Goal: Task Accomplishment & Management: Use online tool/utility

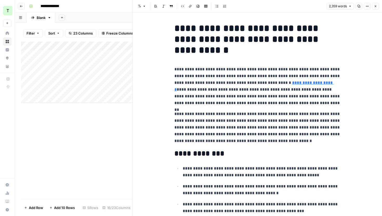
scroll to position [2127, 0]
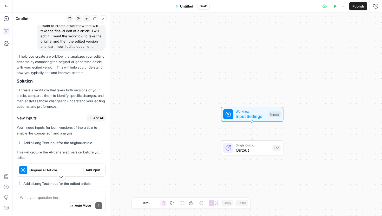
scroll to position [55, 0]
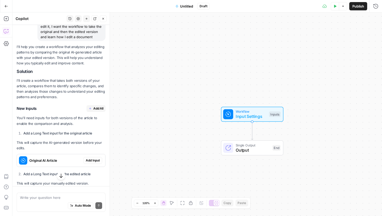
click at [96, 109] on span "Add All" at bounding box center [98, 108] width 10 height 5
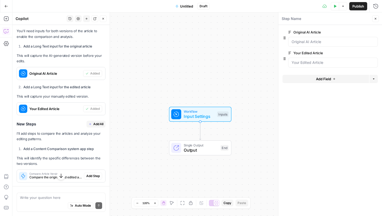
scroll to position [167, 0]
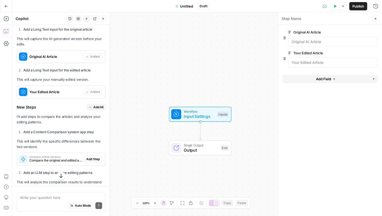
click at [98, 108] on span "Add All" at bounding box center [98, 107] width 10 height 5
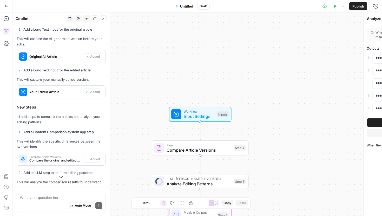
type textarea "Format Learning Insights"
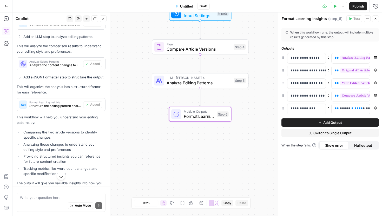
scroll to position [332, 0]
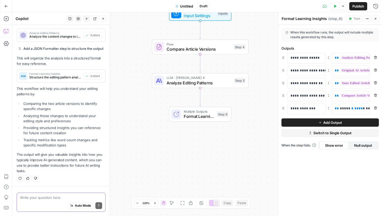
click at [29, 197] on textarea at bounding box center [61, 197] width 82 height 5
type textarea "OK reviw this how can we make this better"
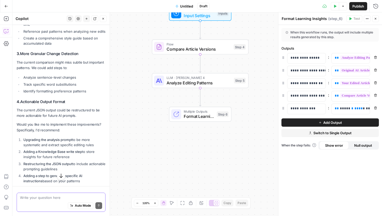
scroll to position [649, 0]
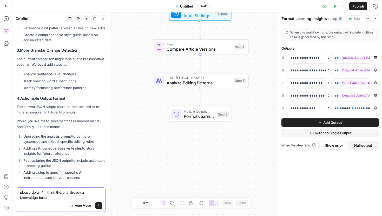
type textarea "please do all 4. I think there is already a knoweldge base"
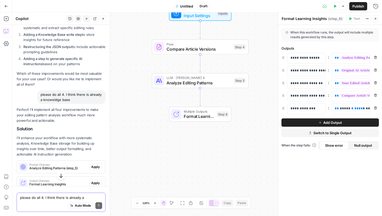
scroll to position [768, 0]
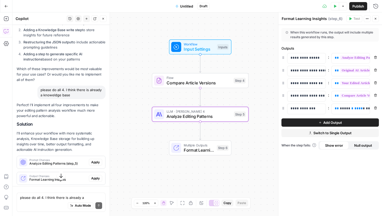
click at [93, 160] on span "Apply" at bounding box center [95, 162] width 9 height 5
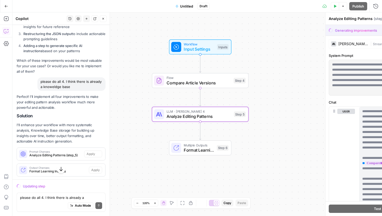
scroll to position [760, 0]
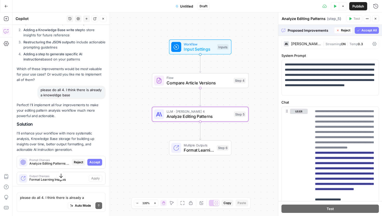
click at [95, 160] on span "Accept" at bounding box center [94, 162] width 11 height 5
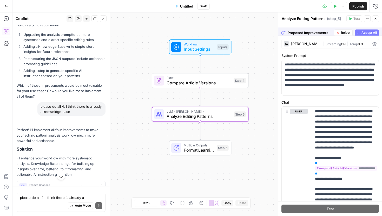
scroll to position [776, 0]
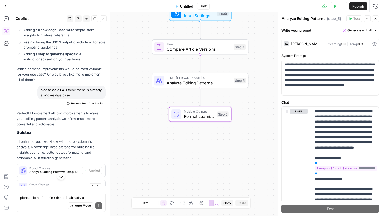
click at [96, 185] on span "Apply" at bounding box center [95, 187] width 9 height 5
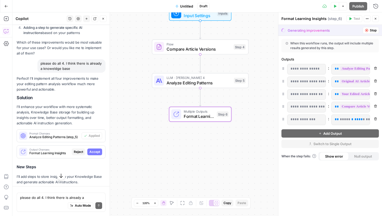
click at [93, 150] on span "Accept" at bounding box center [94, 152] width 11 height 5
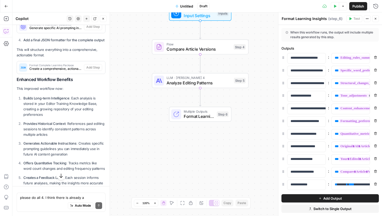
scroll to position [1150, 0]
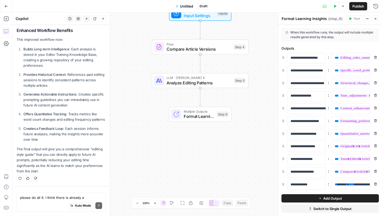
click at [43, 203] on div "Auto Mode Send" at bounding box center [61, 206] width 82 height 11
type textarea "sometnigs gone worng cant updte anymore"
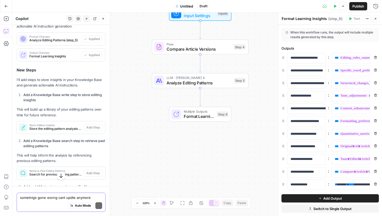
scroll to position [904, 0]
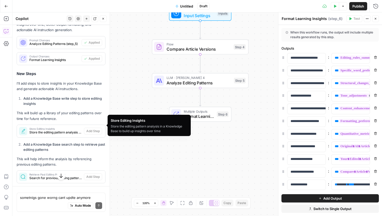
click at [65, 128] on span "Store Editing Insights" at bounding box center [55, 129] width 53 height 3
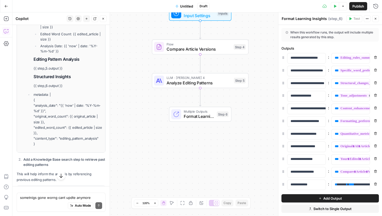
scroll to position [1128, 0]
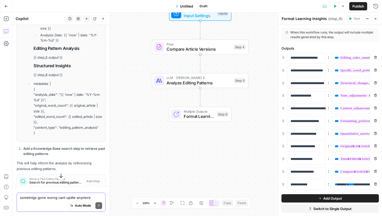
click at [53, 197] on textarea "sometnigs gone worng cant updte anymore" at bounding box center [61, 197] width 82 height 5
type textarea "Just cant click add step"
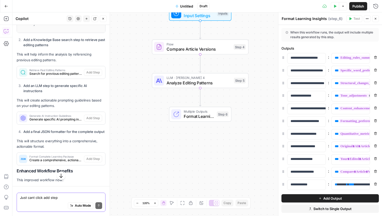
scroll to position [1224, 0]
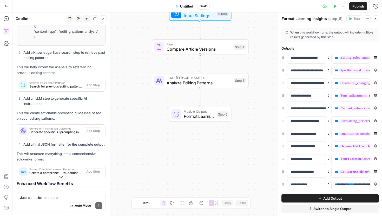
click at [71, 84] on span "Search for previous editing pattern analyses to identify consistent trends acro…" at bounding box center [55, 86] width 53 height 5
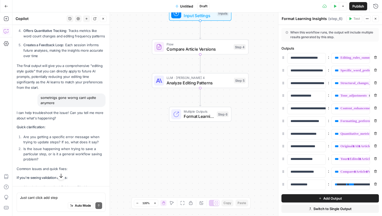
scroll to position [1557, 0]
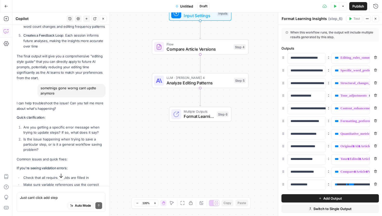
drag, startPoint x: 16, startPoint y: 57, endPoint x: 95, endPoint y: 71, distance: 80.4
copy div "New Steps I'll add steps to store insights in your Knowledge Base and generate …"
click at [39, 198] on textarea "Just cant click add step" at bounding box center [61, 197] width 82 height 5
paste textarea "New Steps I'll add steps to store insights in your Knowledge Base and generate …"
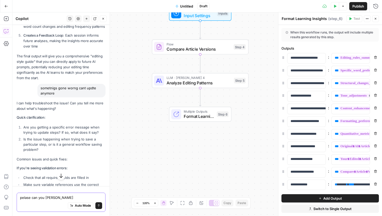
type textarea "pelase can you redo tshi New Steps I'll add steps to store insights in your Kno…"
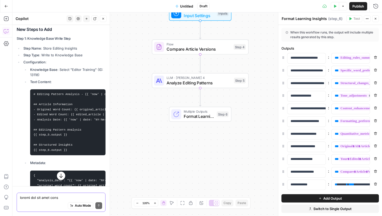
scroll to position [2718, 0]
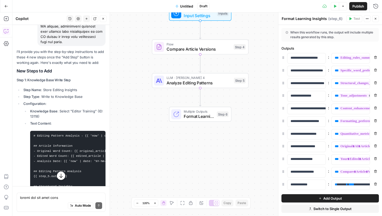
click at [364, 7] on span "Publish" at bounding box center [359, 6] width 12 height 5
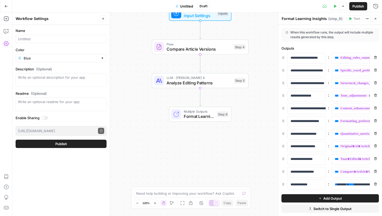
click at [356, 7] on span "Publish" at bounding box center [359, 6] width 12 height 5
click at [64, 40] on input "Name" at bounding box center [61, 38] width 86 height 5
type input "Full editor"
click at [69, 58] on input "Blue" at bounding box center [61, 58] width 75 height 5
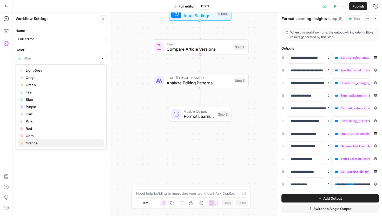
click at [40, 144] on span "Orange" at bounding box center [63, 143] width 74 height 5
type input "Orange"
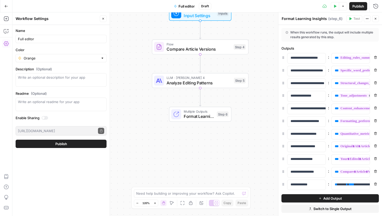
click at [47, 142] on button "Publish" at bounding box center [61, 144] width 91 height 8
click at [51, 79] on textarea "Description (Optional)" at bounding box center [61, 80] width 86 height 10
click at [61, 118] on label "Enable Sharing" at bounding box center [61, 117] width 91 height 5
click at [91, 142] on button "Publish" at bounding box center [61, 144] width 91 height 8
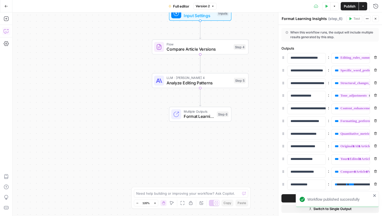
click at [8, 31] on icon "button" at bounding box center [6, 31] width 4 height 4
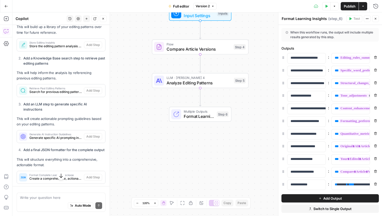
scroll to position [983, 0]
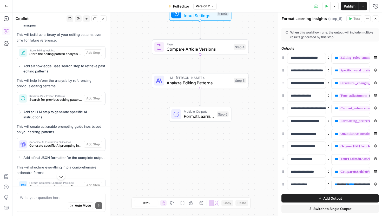
click at [351, 7] on span "Publish" at bounding box center [350, 6] width 12 height 5
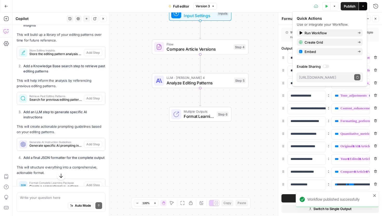
click at [3, 5] on button "Go Back" at bounding box center [6, 6] width 9 height 9
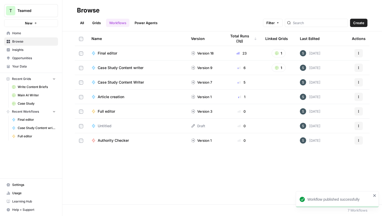
click at [112, 55] on span "Final editor" at bounding box center [108, 53] width 20 height 5
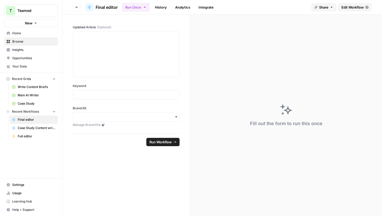
click at [362, 5] on span "Edit Workflow" at bounding box center [353, 7] width 22 height 5
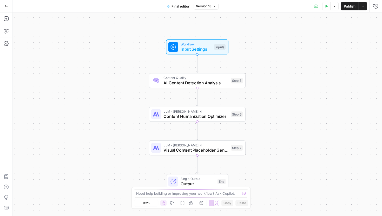
click at [3, 8] on button "Go Back" at bounding box center [6, 6] width 9 height 9
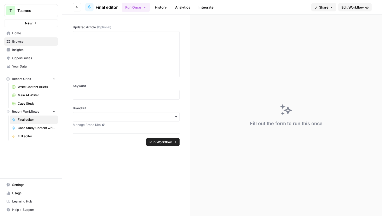
click at [27, 42] on span "Browse" at bounding box center [33, 41] width 43 height 5
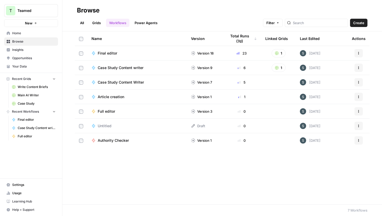
click at [112, 113] on span "Full editor" at bounding box center [106, 111] width 17 height 5
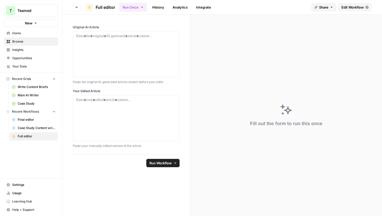
click at [346, 6] on span "Edit Workflow" at bounding box center [353, 7] width 22 height 5
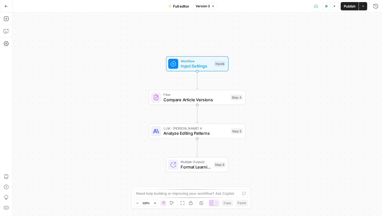
click at [185, 5] on span "Full editor" at bounding box center [181, 6] width 16 height 5
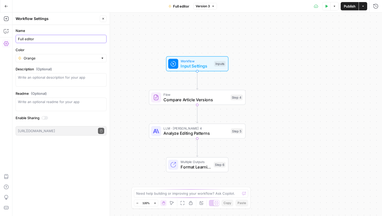
click at [41, 38] on input "Full editor" at bounding box center [61, 38] width 86 height 5
type input "Full Learning Editor"
click at [63, 151] on div "Name Full Learning Editor Color Orange Description (Optional) Readme (Optional)…" at bounding box center [60, 120] width 97 height 191
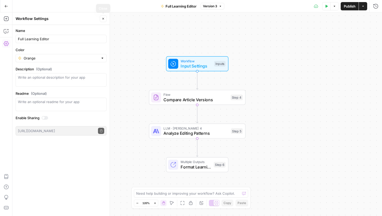
click at [102, 20] on button "Close" at bounding box center [103, 18] width 7 height 7
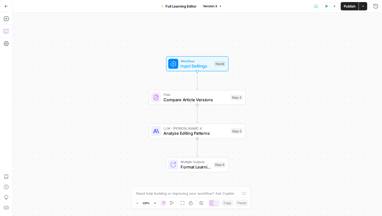
click at [7, 33] on icon "button" at bounding box center [6, 31] width 4 height 4
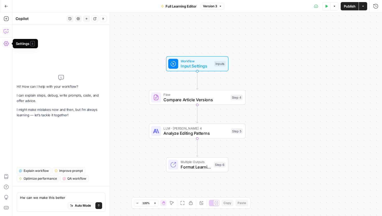
type textarea "How can we make this better"
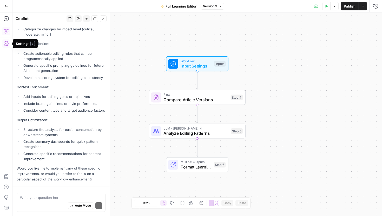
scroll to position [249, 0]
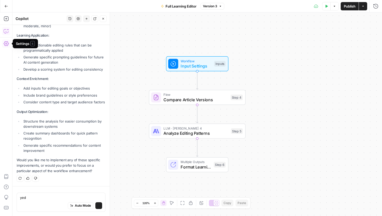
type textarea "yeds"
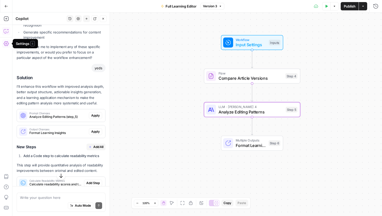
scroll to position [353, 0]
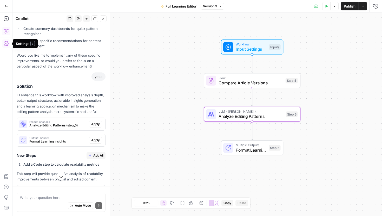
click at [97, 126] on span "Apply" at bounding box center [95, 124] width 9 height 5
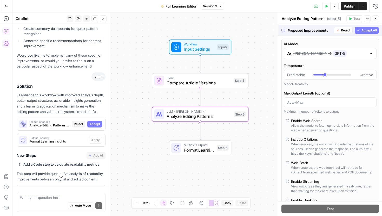
click at [99, 123] on span "Accept" at bounding box center [94, 124] width 11 height 5
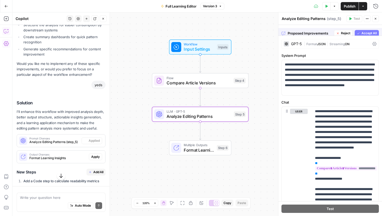
scroll to position [362, 0]
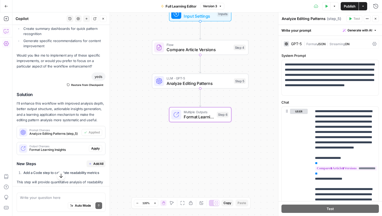
click at [96, 149] on span "Apply" at bounding box center [95, 148] width 9 height 5
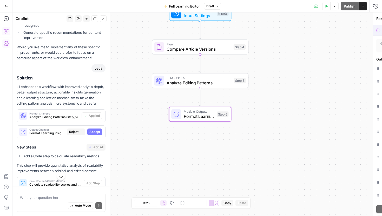
scroll to position [353, 0]
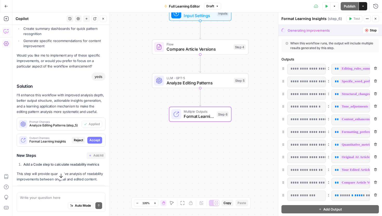
click at [95, 140] on span "Accept" at bounding box center [94, 140] width 11 height 5
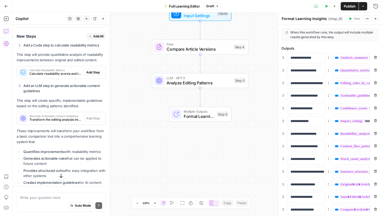
scroll to position [493, 0]
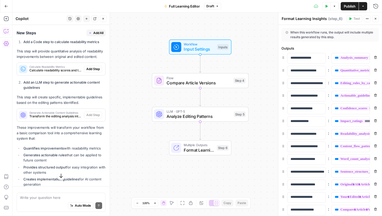
drag, startPoint x: 95, startPoint y: 68, endPoint x: 91, endPoint y: 52, distance: 16.3
click at [91, 52] on div "Solution I'll enhance this workflow with improved analysis depth, better output…" at bounding box center [61, 93] width 89 height 264
click at [96, 35] on button "Add All" at bounding box center [96, 33] width 19 height 7
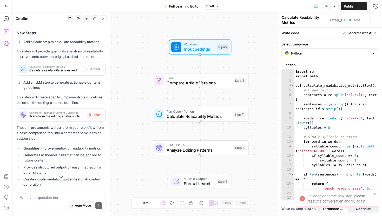
click at [95, 116] on span "Error" at bounding box center [97, 115] width 8 height 5
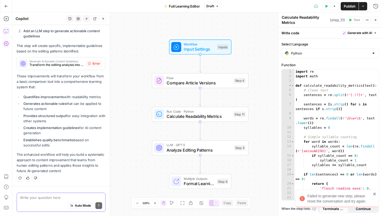
click at [56, 198] on textarea at bounding box center [61, 197] width 82 height 5
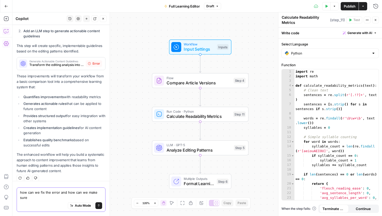
scroll to position [550, 0]
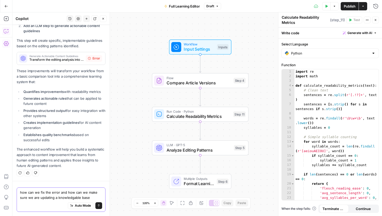
type textarea "how can we fix the error and how can we make sure we are updating a knowledgabl…"
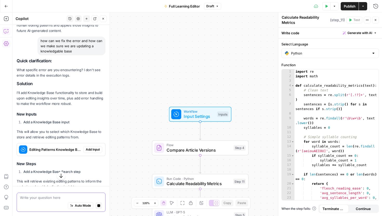
scroll to position [682, 0]
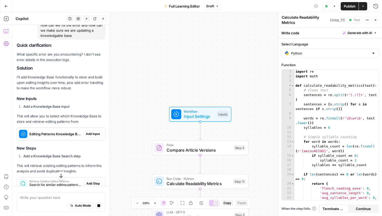
click at [97, 136] on span "Add Input" at bounding box center [93, 134] width 14 height 5
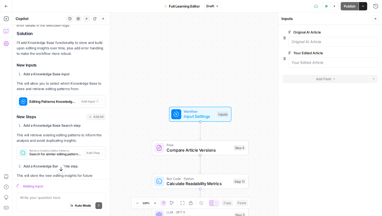
scroll to position [743, 0]
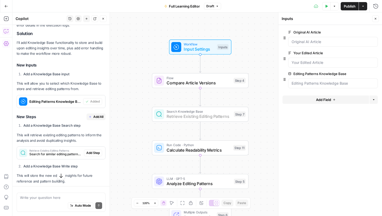
click at [92, 154] on span "Add Step" at bounding box center [93, 153] width 14 height 5
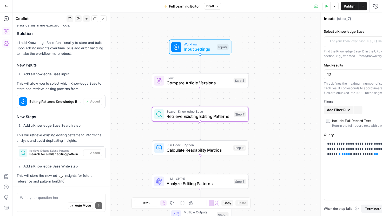
type textarea "Retrieve Existing Editing Patterns"
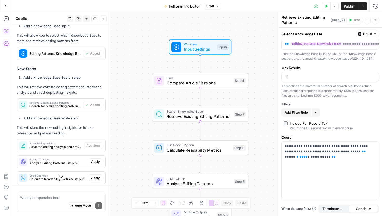
scroll to position [816, 0]
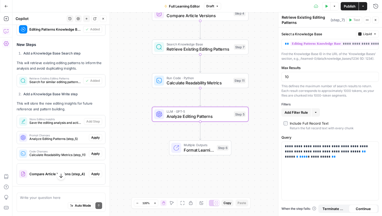
click at [97, 137] on span "Apply" at bounding box center [95, 137] width 9 height 5
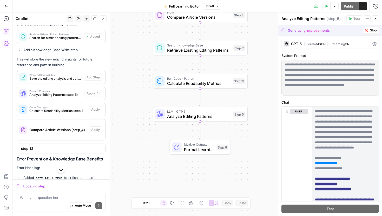
scroll to position [834, 0]
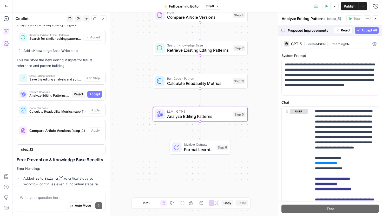
click at [96, 92] on span "Accept" at bounding box center [94, 94] width 11 height 5
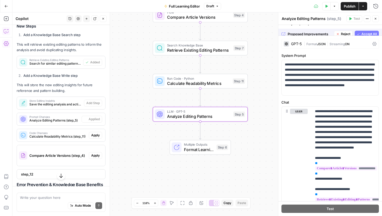
scroll to position [859, 0]
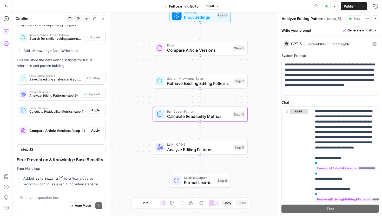
click at [94, 111] on span "Apply" at bounding box center [95, 110] width 9 height 5
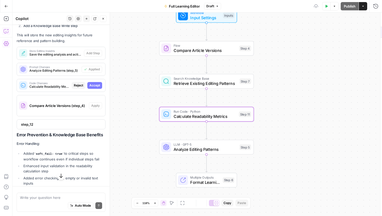
scroll to position [834, 0]
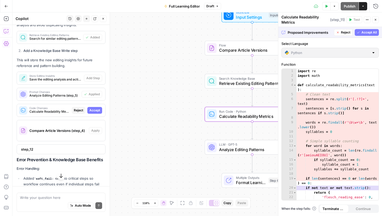
click at [95, 111] on span "Accept" at bounding box center [94, 110] width 11 height 5
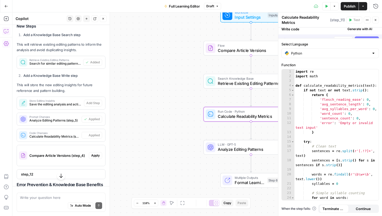
scroll to position [859, 0]
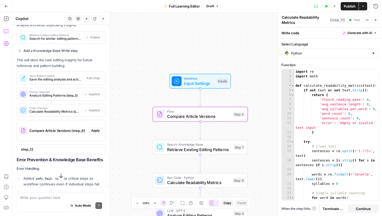
click at [98, 132] on span "Apply" at bounding box center [95, 130] width 9 height 5
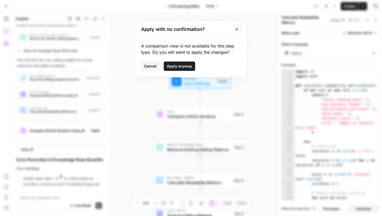
click at [186, 66] on span "Apply anyway" at bounding box center [179, 66] width 25 height 5
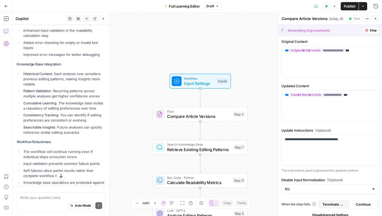
scroll to position [1062, 0]
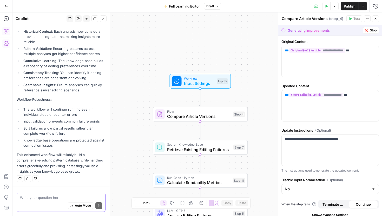
click at [32, 197] on textarea at bounding box center [61, 197] width 82 height 5
type textarea "review this"
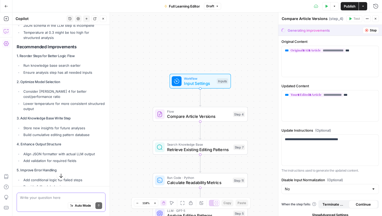
scroll to position [1643, 0]
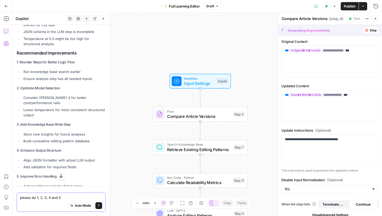
type textarea "please do 1, 2, 3, 4 and 5"
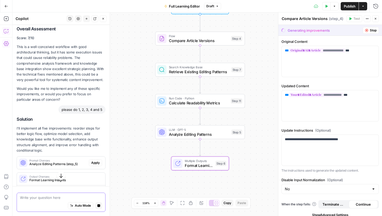
scroll to position [1787, 0]
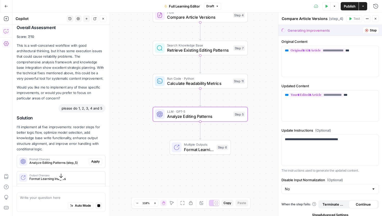
click at [97, 159] on span "Apply" at bounding box center [95, 161] width 9 height 5
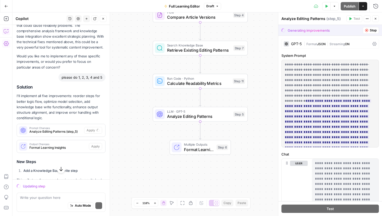
scroll to position [1830, 0]
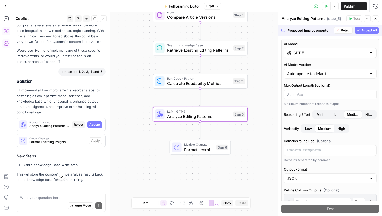
click at [94, 122] on span "Accept" at bounding box center [94, 124] width 11 height 5
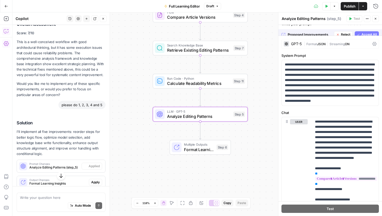
scroll to position [1863, 0]
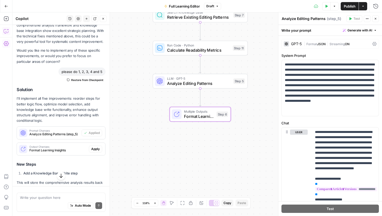
click at [95, 146] on button "Apply" at bounding box center [95, 149] width 13 height 7
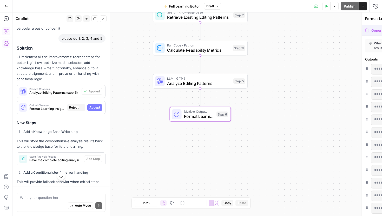
scroll to position [1830, 0]
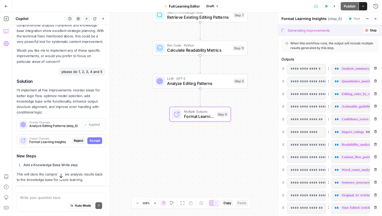
click at [96, 139] on span "Accept" at bounding box center [94, 141] width 11 height 5
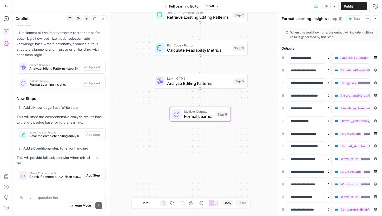
scroll to position [1929, 0]
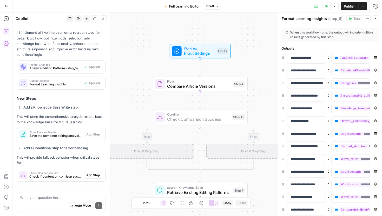
click at [91, 173] on span "Add Step" at bounding box center [93, 175] width 14 height 5
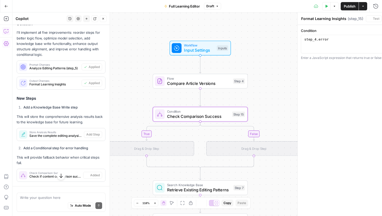
type textarea "Check Comparison Success"
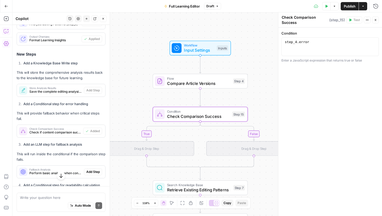
scroll to position [1974, 0]
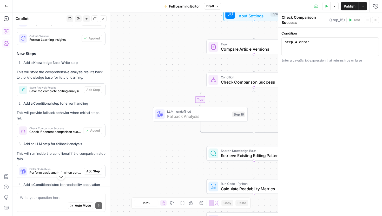
click at [91, 169] on span "Add Step" at bounding box center [93, 171] width 14 height 5
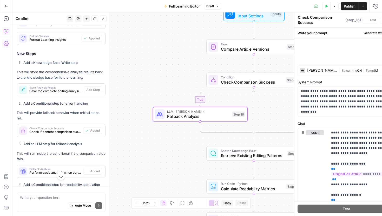
type textarea "Fallback Analysis"
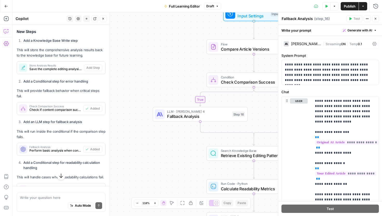
scroll to position [2020, 0]
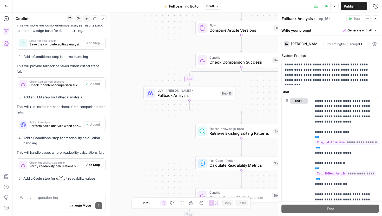
click at [93, 163] on span "Add Step" at bounding box center [93, 165] width 14 height 5
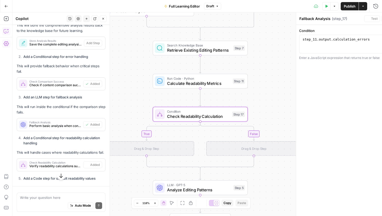
type textarea "Check Readability Calculation"
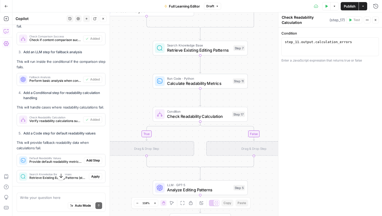
scroll to position [2066, 0]
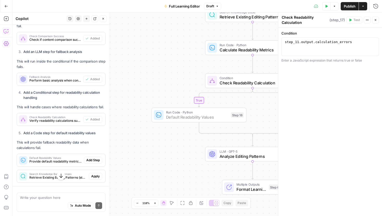
click at [94, 158] on span "Add Step" at bounding box center [93, 160] width 14 height 5
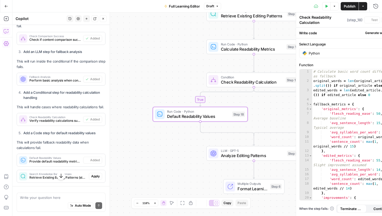
type textarea "Default Readability Values"
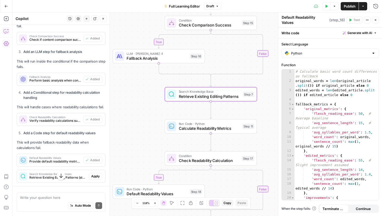
click at [94, 174] on span "Apply" at bounding box center [95, 176] width 9 height 5
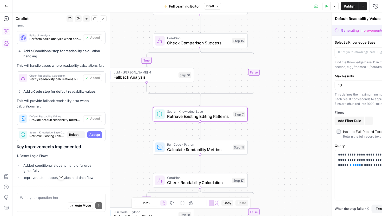
type textarea "Retrieve Existing Editing Patterns"
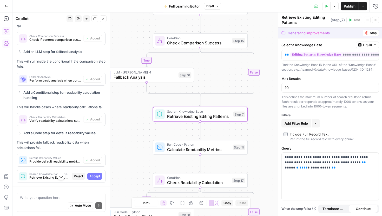
click at [94, 174] on span "Accept" at bounding box center [94, 176] width 11 height 5
type input "5"
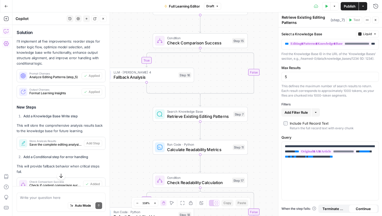
scroll to position [1928, 0]
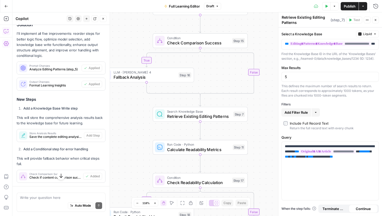
click at [64, 135] on span "Save the complete editing analysis and insights to the knowledge base for cumul…" at bounding box center [55, 137] width 53 height 5
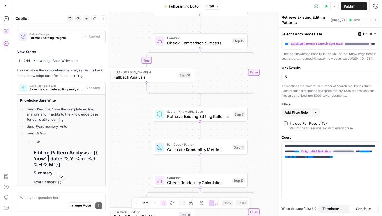
scroll to position [1969, 0]
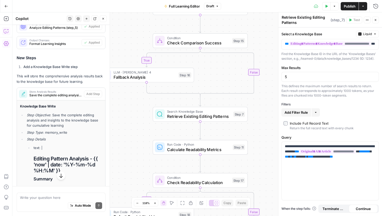
click at [48, 88] on div "Store Analysis Results Save the complete editing analysis and insights to the k…" at bounding box center [50, 94] width 67 height 12
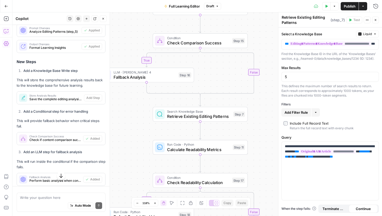
scroll to position [1965, 0]
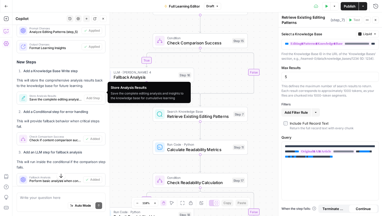
drag, startPoint x: 24, startPoint y: 64, endPoint x: 88, endPoint y: 97, distance: 72.5
copy div "Add a Knowledge Base Write step This will store the comprehensive analysis resu…"
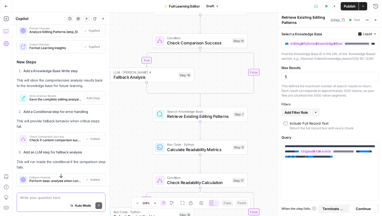
click at [61, 198] on textarea at bounding box center [61, 197] width 82 height 5
paste textarea "Add a Knowledge Base Write step This will store the comprehensive analysis resu…"
type textarea "I am not able to add this can you come up with a work aroud Add a Knowledge Bas…"
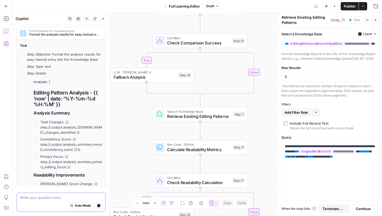
scroll to position [2386, 0]
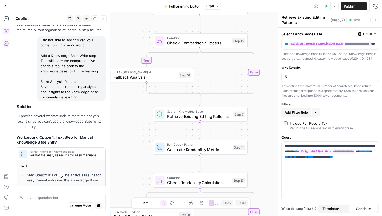
click at [64, 151] on span "Format Insights for Knowledge Base" at bounding box center [64, 152] width 71 height 3
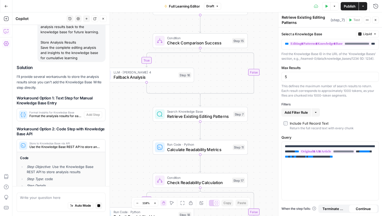
scroll to position [2433, 0]
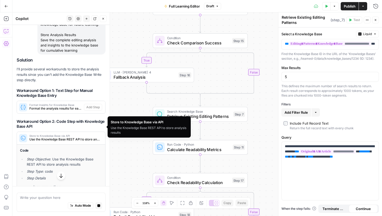
click at [81, 135] on span "Store to Knowledge Base via API" at bounding box center [64, 136] width 71 height 3
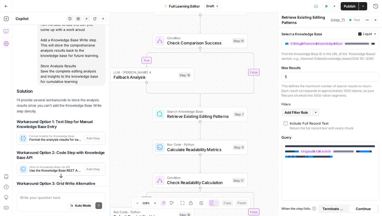
scroll to position [2455, 0]
